Goal: Check status: Check status

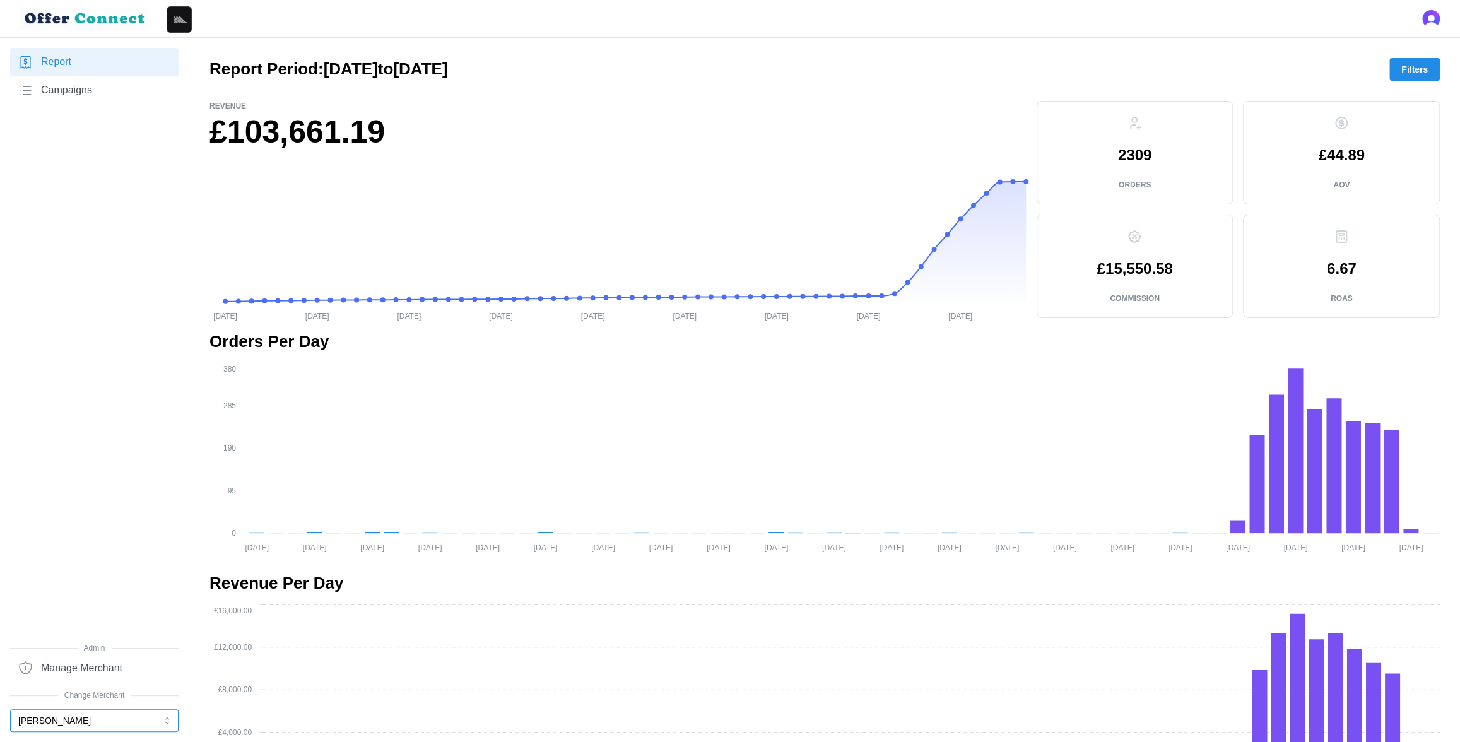
click at [88, 722] on button "[PERSON_NAME]" at bounding box center [94, 720] width 168 height 23
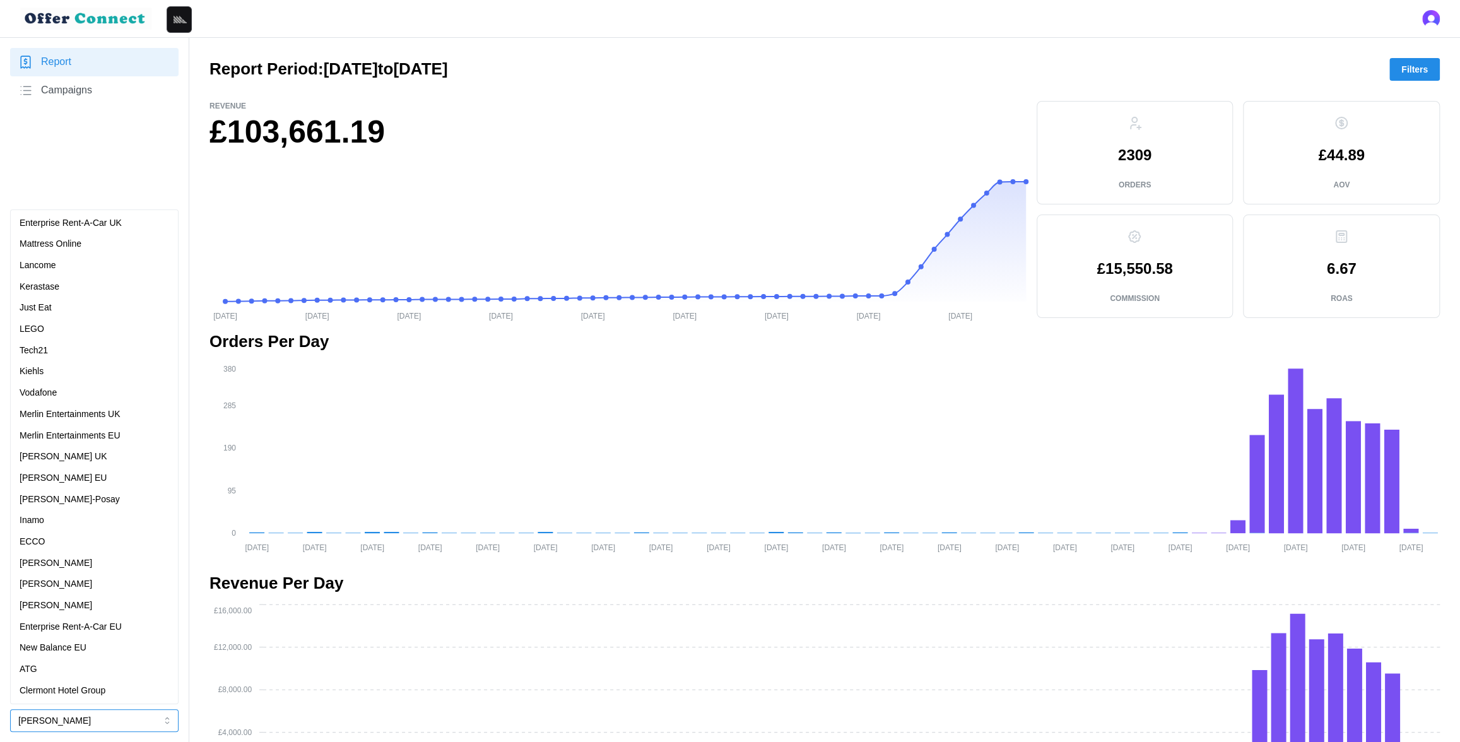
click at [107, 221] on p "Enterprise Rent-A-Car UK" at bounding box center [71, 223] width 102 height 14
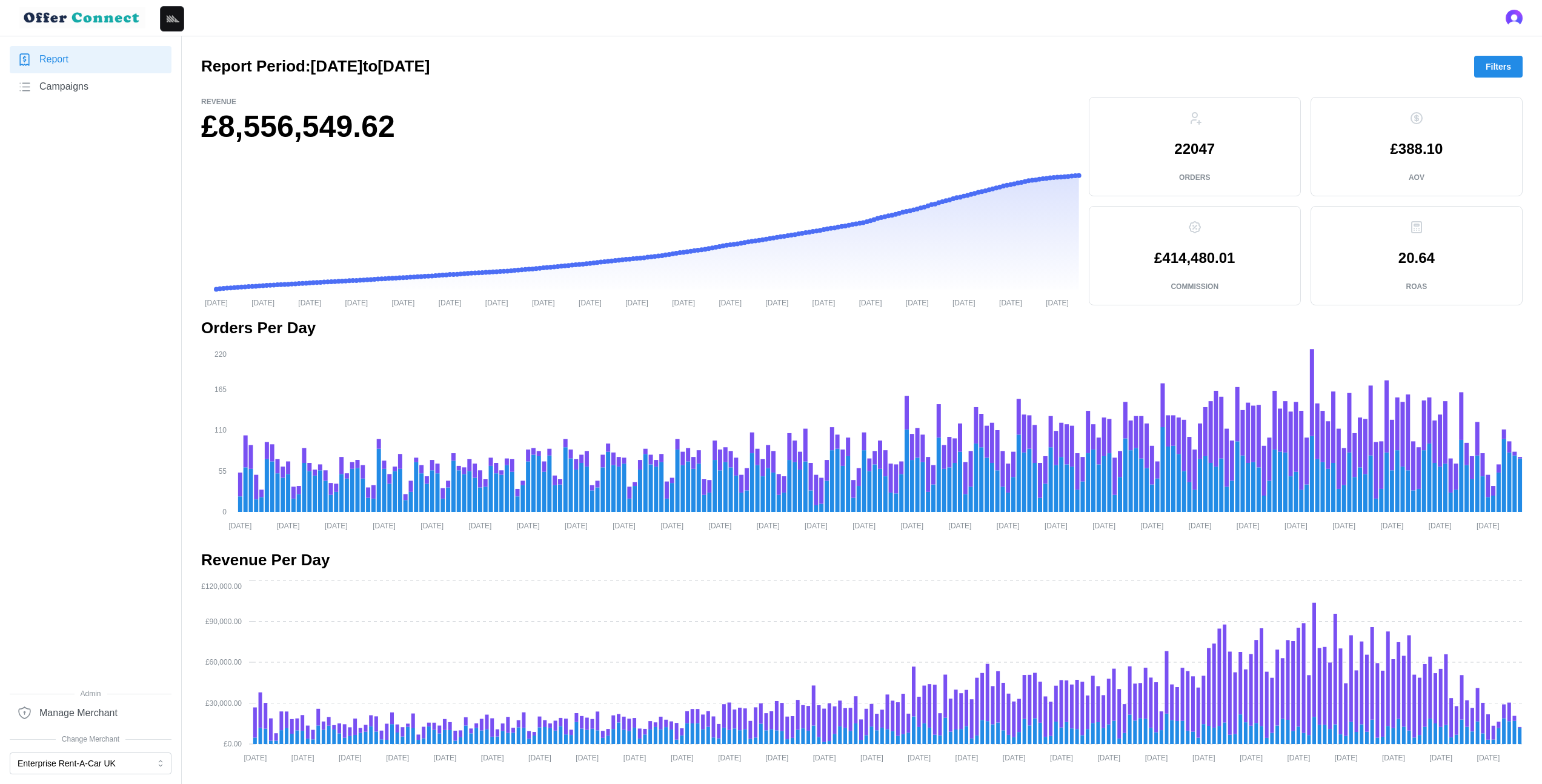
click at [1402, 54] on main "Report Period: [DATE] to [DATE] Filters Revenue £8,556,549.62 [DATE] [DATE] [DA…" at bounding box center [771, 794] width 1542 height 1588
click at [1402, 59] on span "Filters" at bounding box center [1498, 66] width 26 height 20
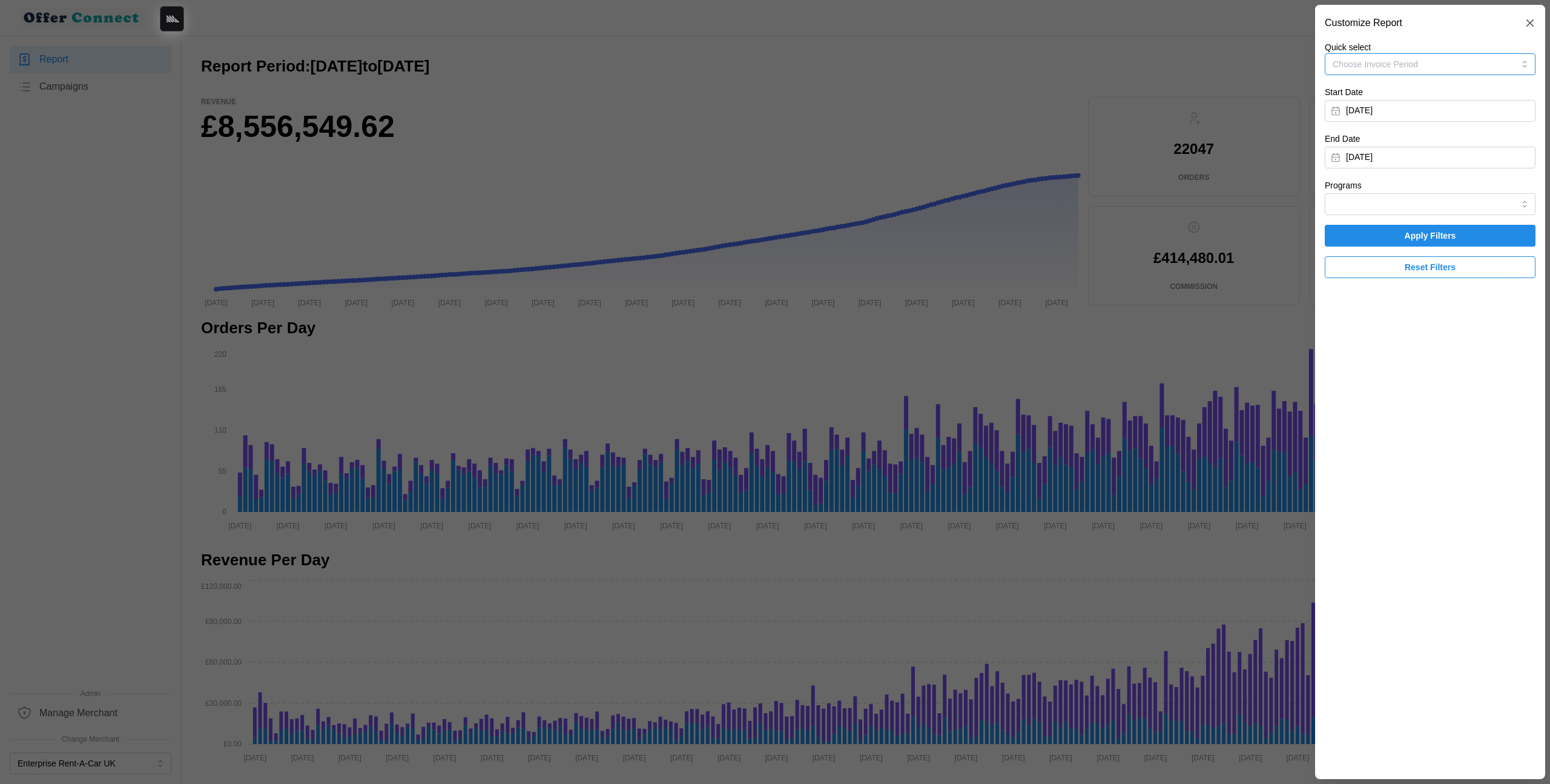
click at [1401, 61] on button "Choose Invoice Period" at bounding box center [1431, 64] width 211 height 22
click at [1401, 60] on button "Choose Invoice Period" at bounding box center [1431, 64] width 211 height 22
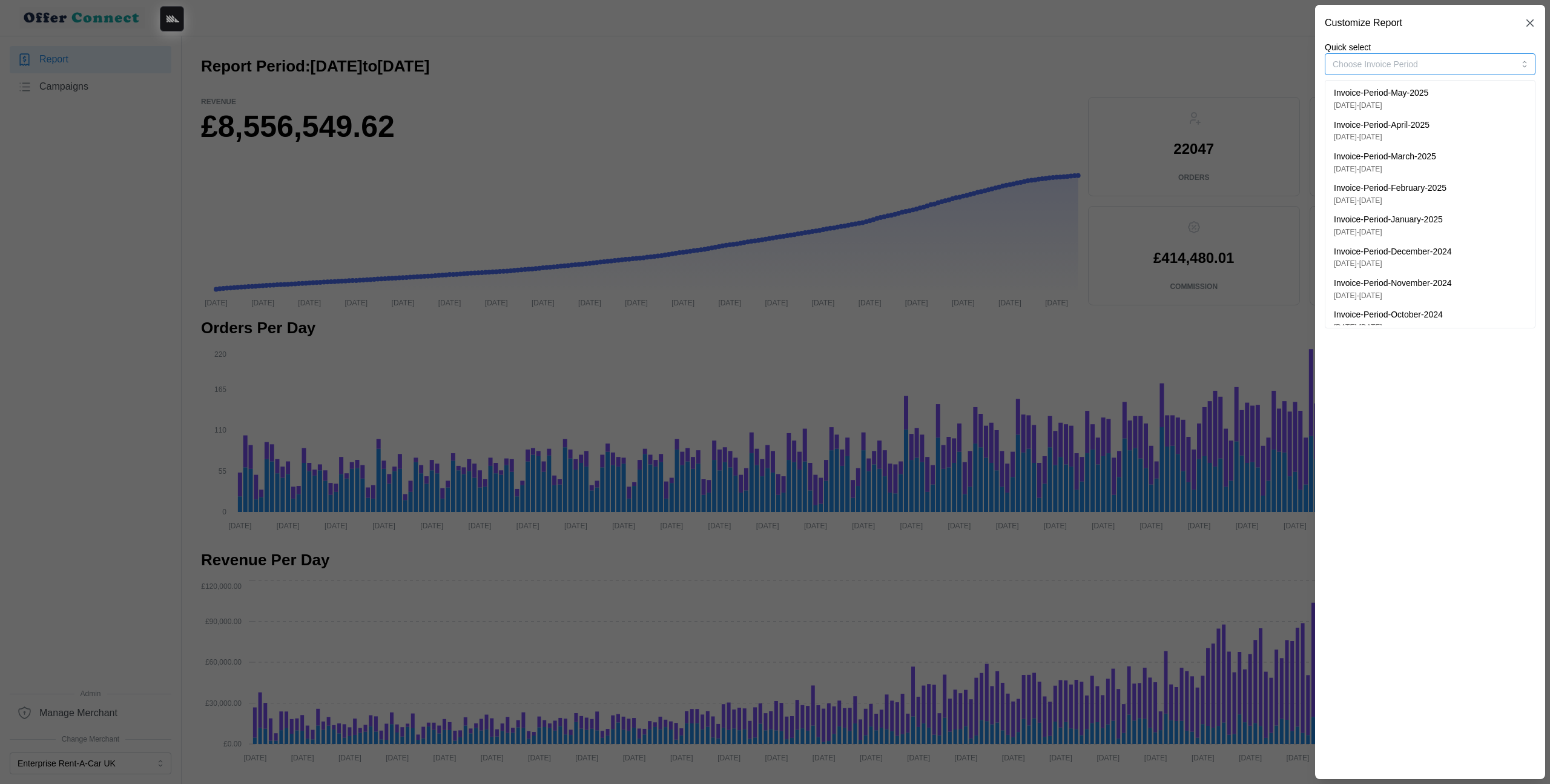
click at [1401, 93] on div "Invoice-Period-May-2025 [DATE] - [DATE]" at bounding box center [1430, 98] width 193 height 24
